Goal: Task Accomplishment & Management: Manage account settings

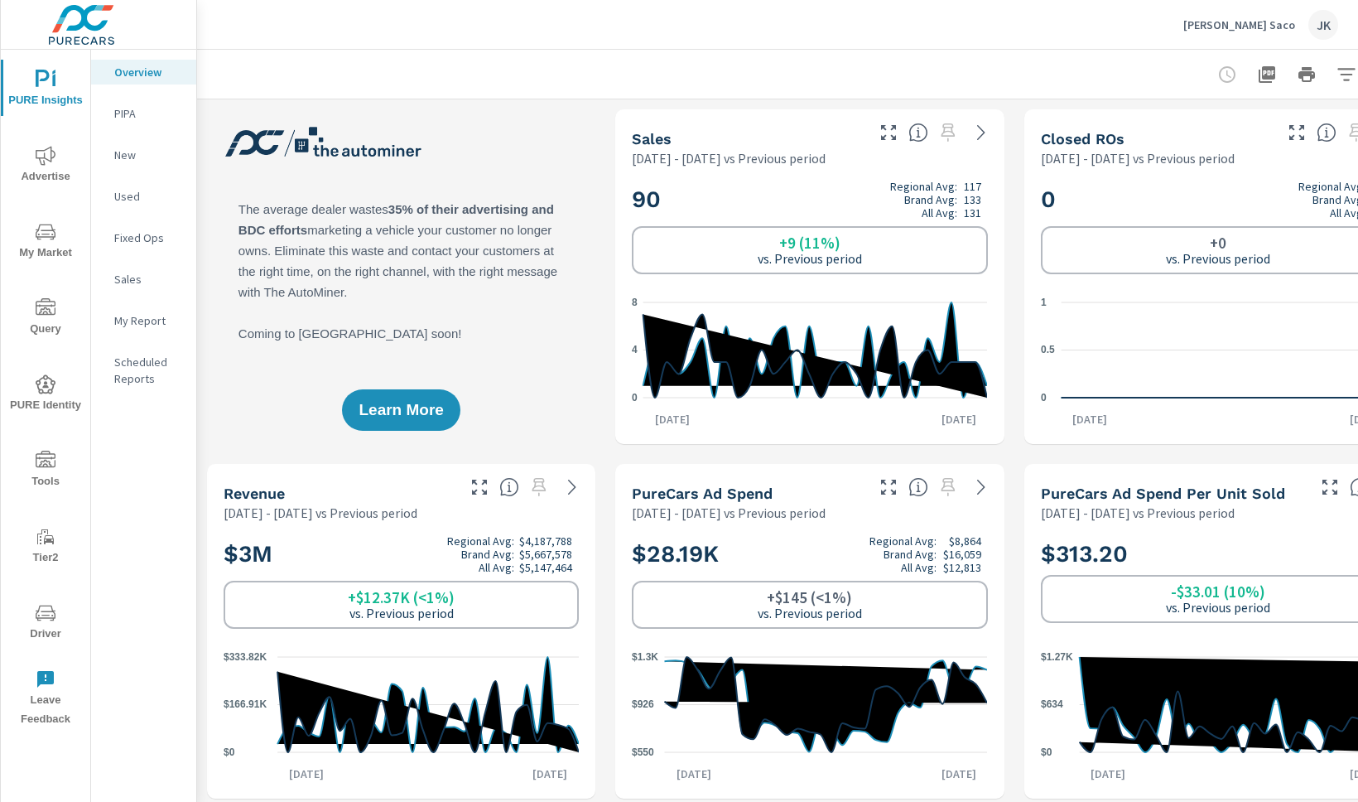
click at [1321, 23] on div "JK" at bounding box center [1323, 25] width 30 height 30
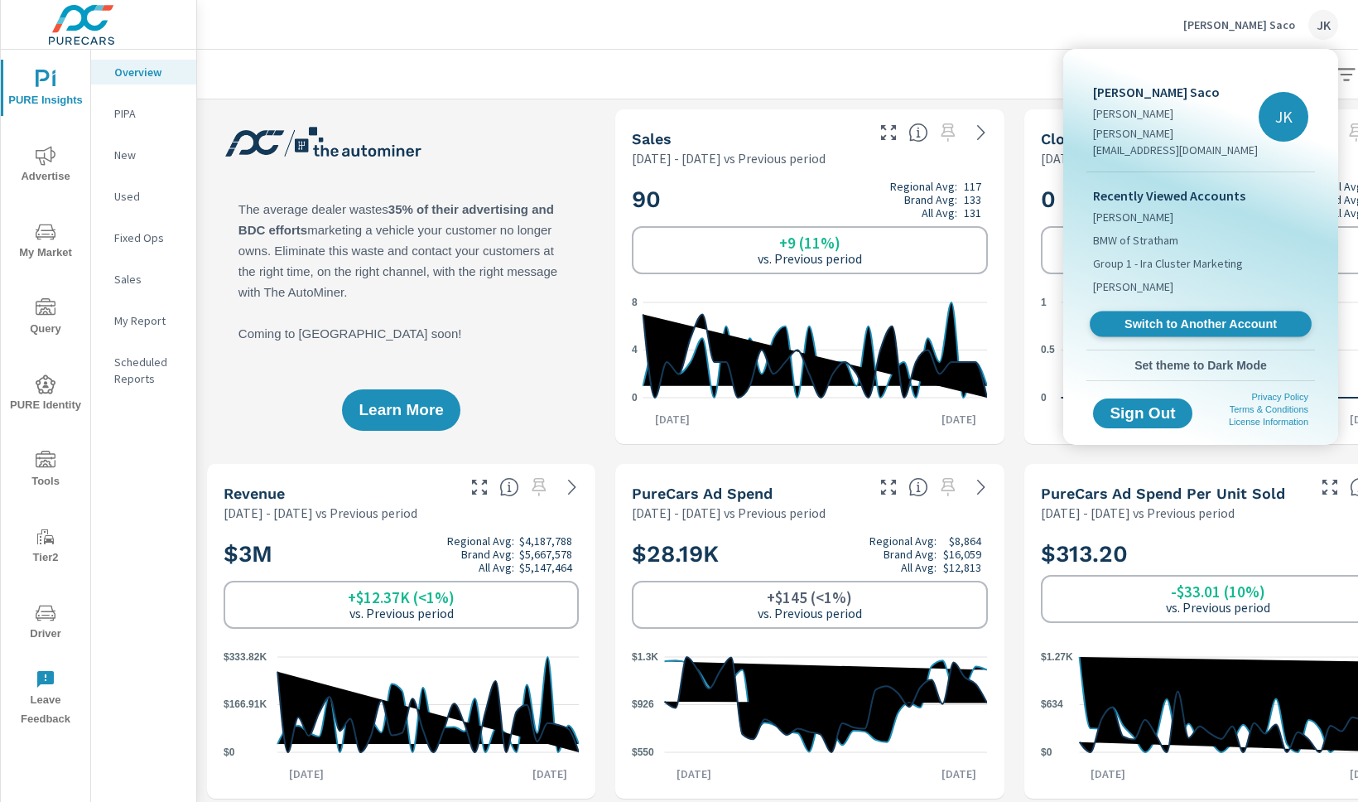
click at [1215, 316] on span "Switch to Another Account" at bounding box center [1200, 324] width 203 height 16
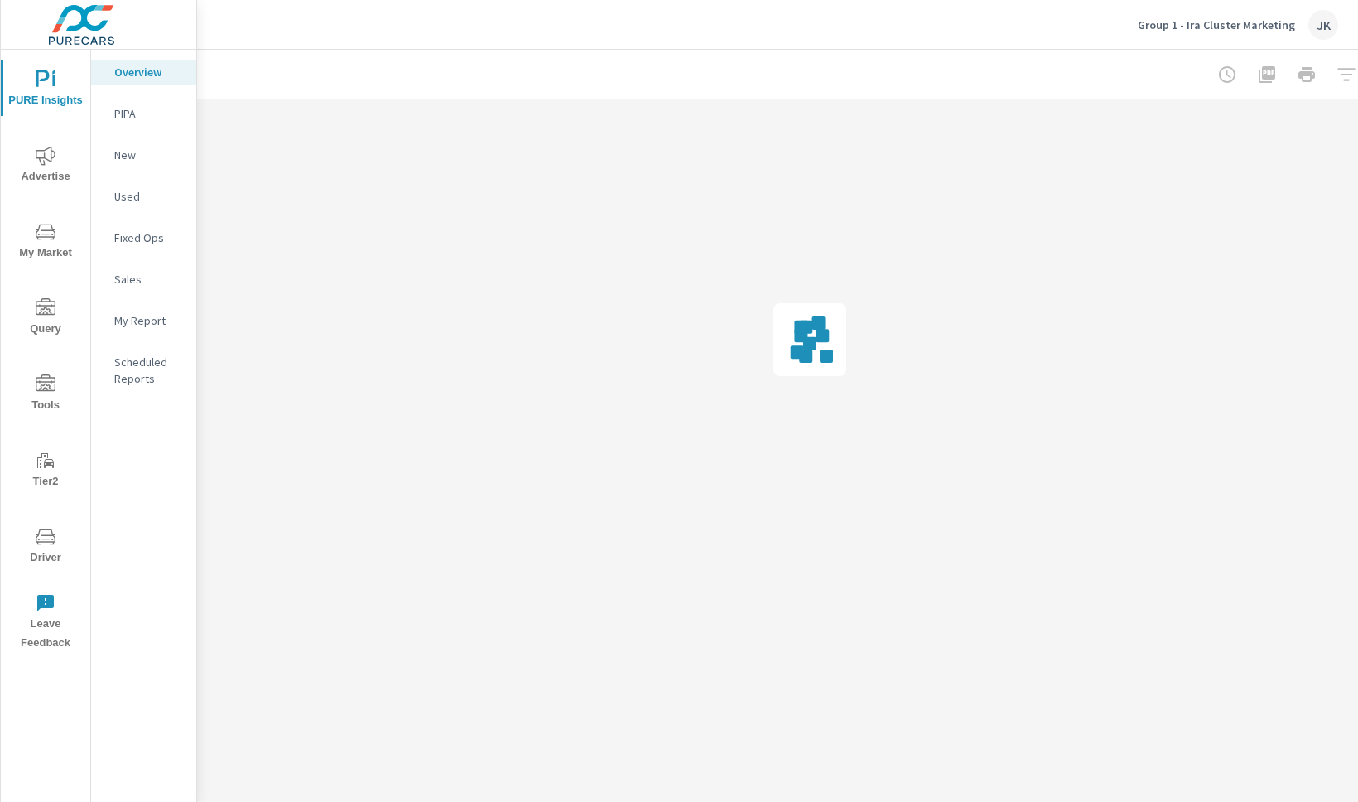
click at [45, 548] on span "Driver" at bounding box center [45, 547] width 79 height 41
